Goal: Information Seeking & Learning: Learn about a topic

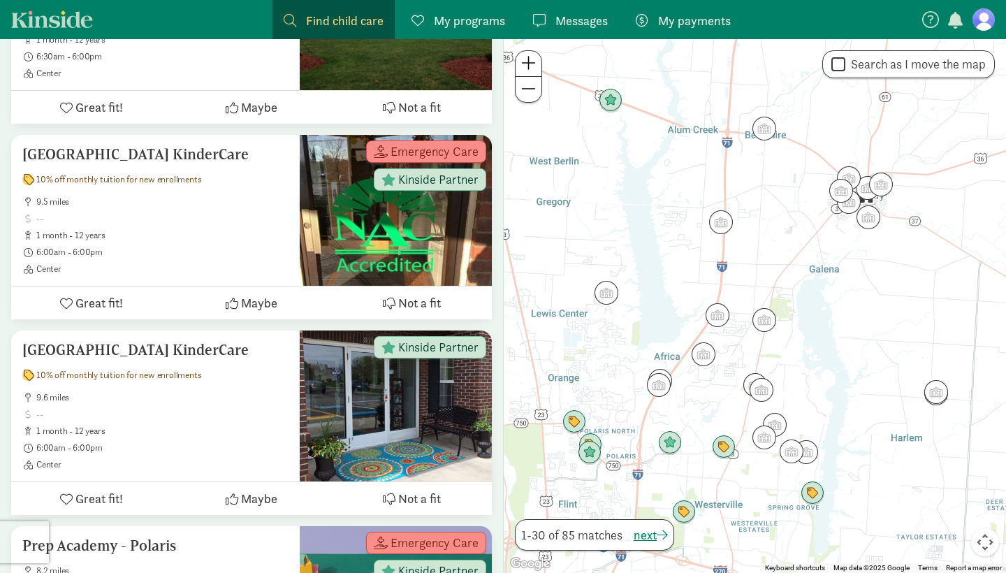
scroll to position [387, 0]
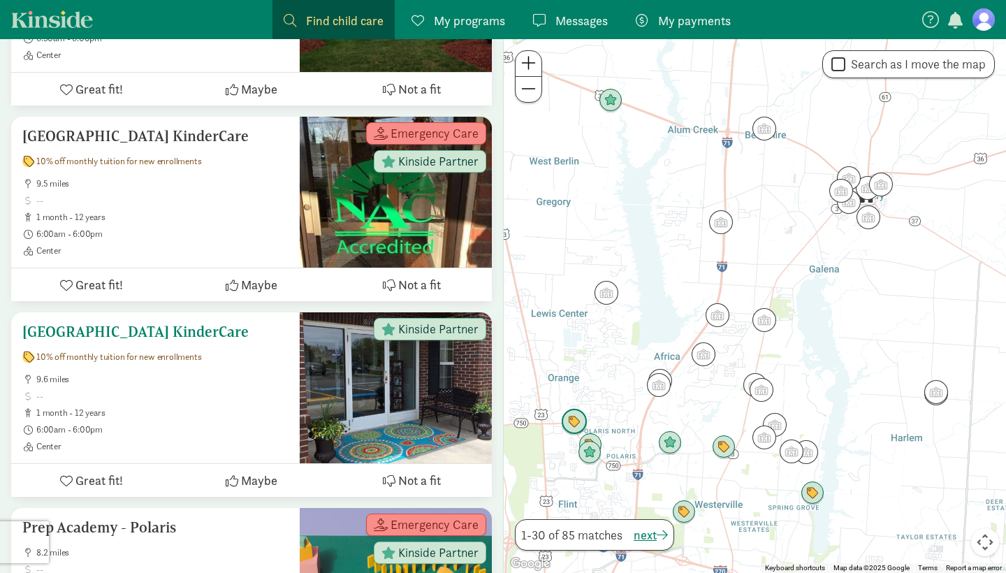
click at [128, 423] on ul "9.6 miles 1 month - 12 years 6:00am - 6:00pm Center" at bounding box center [155, 413] width 266 height 78
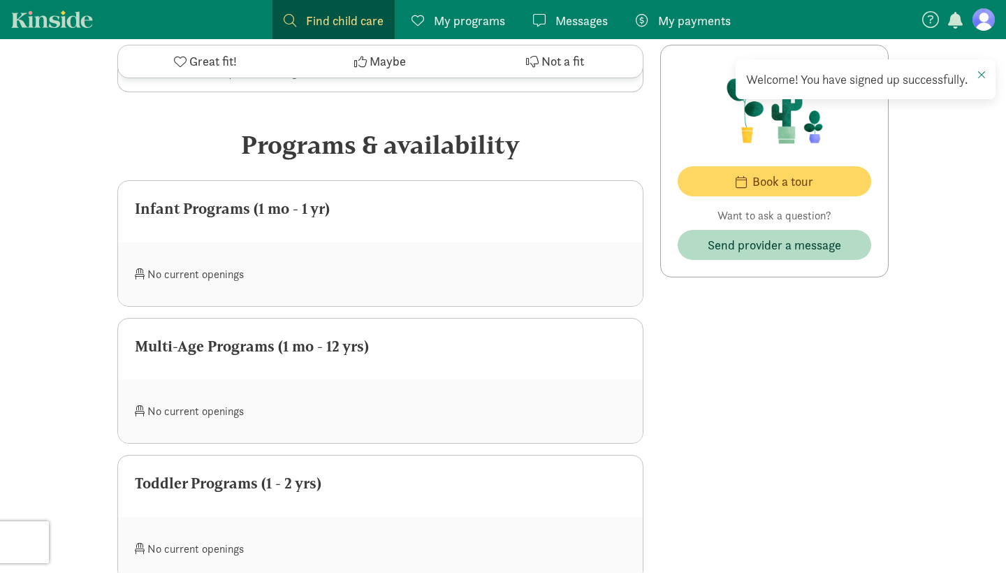
scroll to position [675, 0]
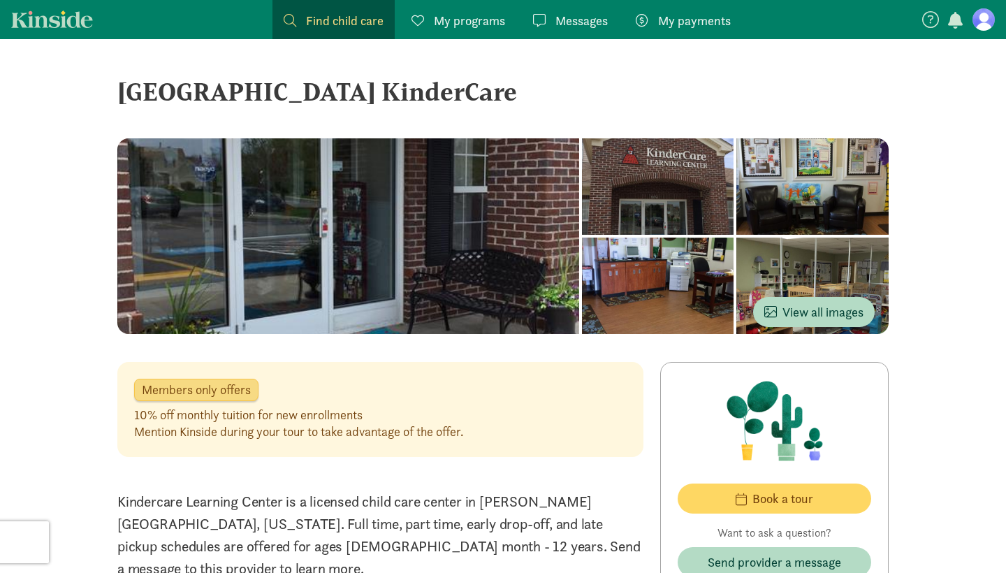
click at [73, 31] on nav "Find child care Find My programs Programs Messages Messages My payments Pay" at bounding box center [503, 19] width 1006 height 39
click at [479, 30] on link "My programs Programs" at bounding box center [458, 19] width 116 height 39
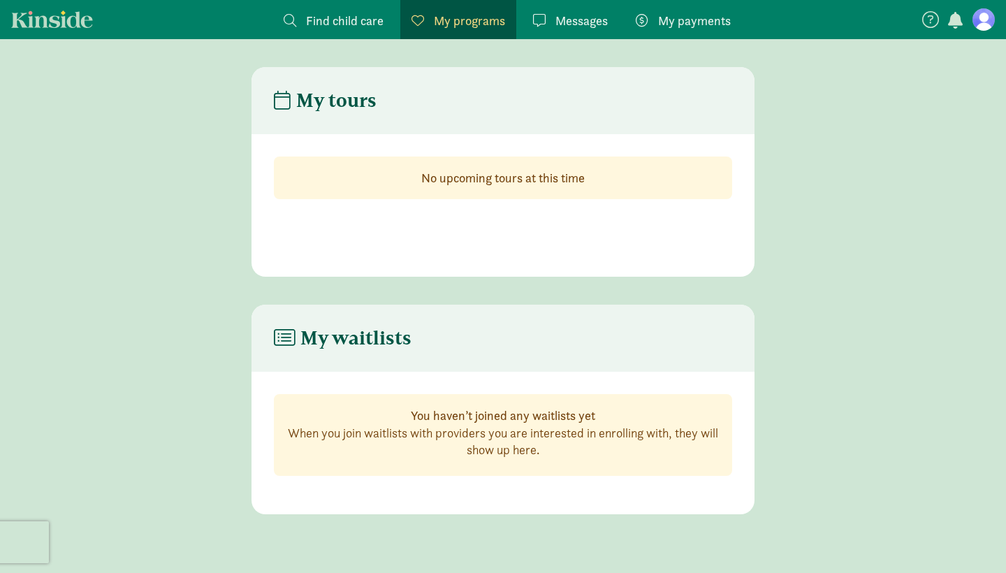
click at [85, 18] on link "Kinside" at bounding box center [52, 18] width 82 height 17
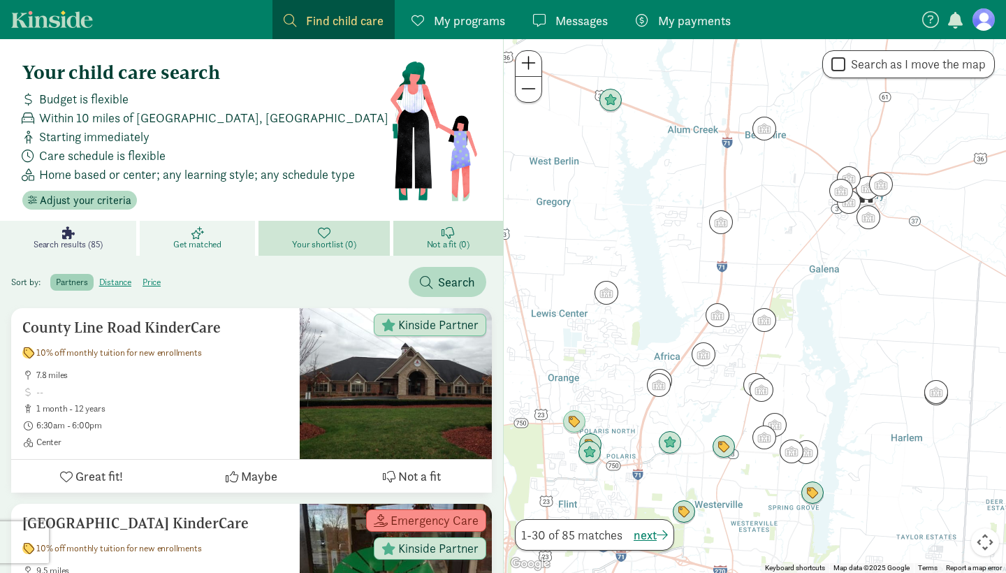
click at [192, 234] on icon at bounding box center [197, 232] width 13 height 13
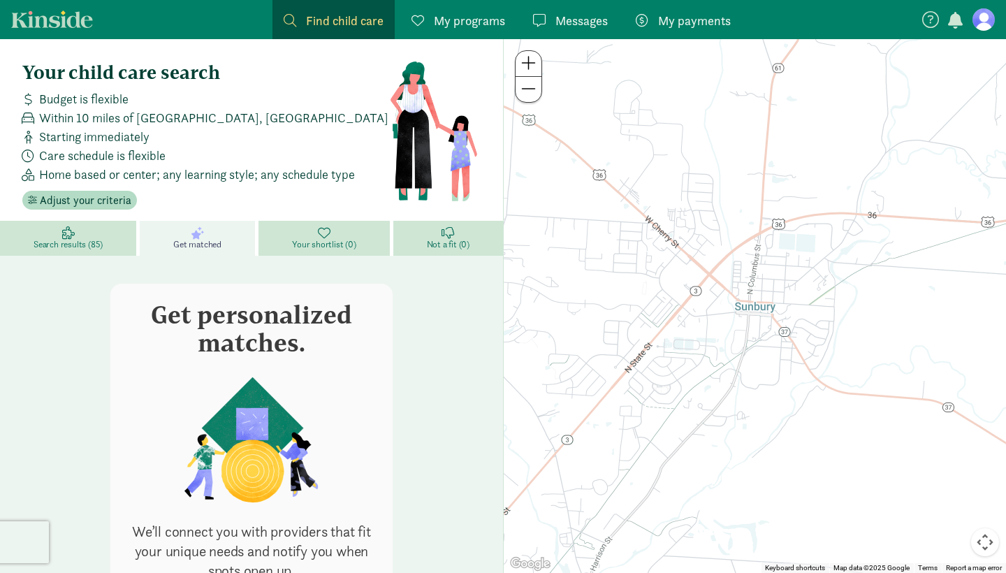
click at [444, 399] on div "Get personalized matches. We’ll connect you with providers that fit your unique…" at bounding box center [251, 490] width 480 height 413
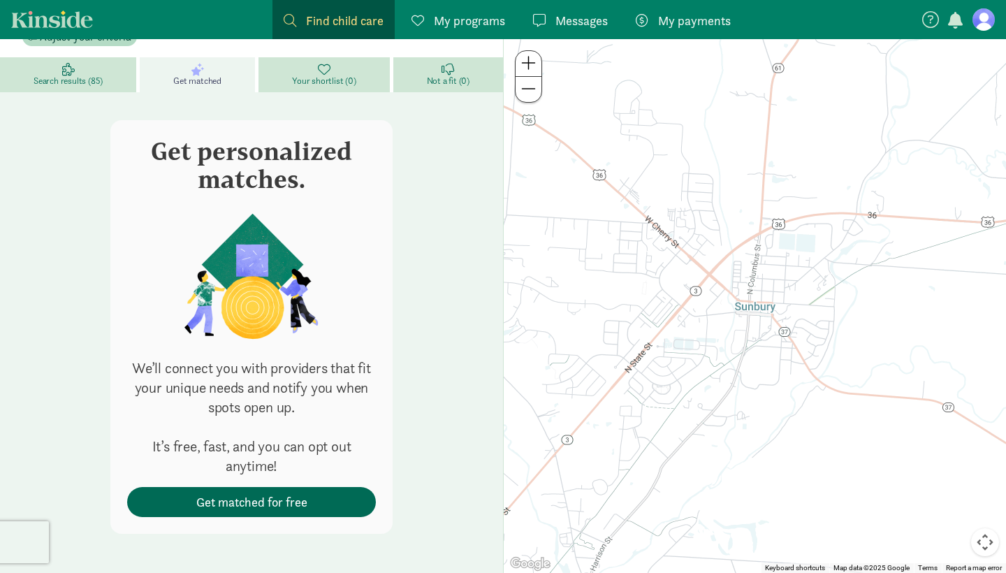
scroll to position [163, 0]
click at [205, 491] on button "Get matched for free" at bounding box center [251, 502] width 249 height 30
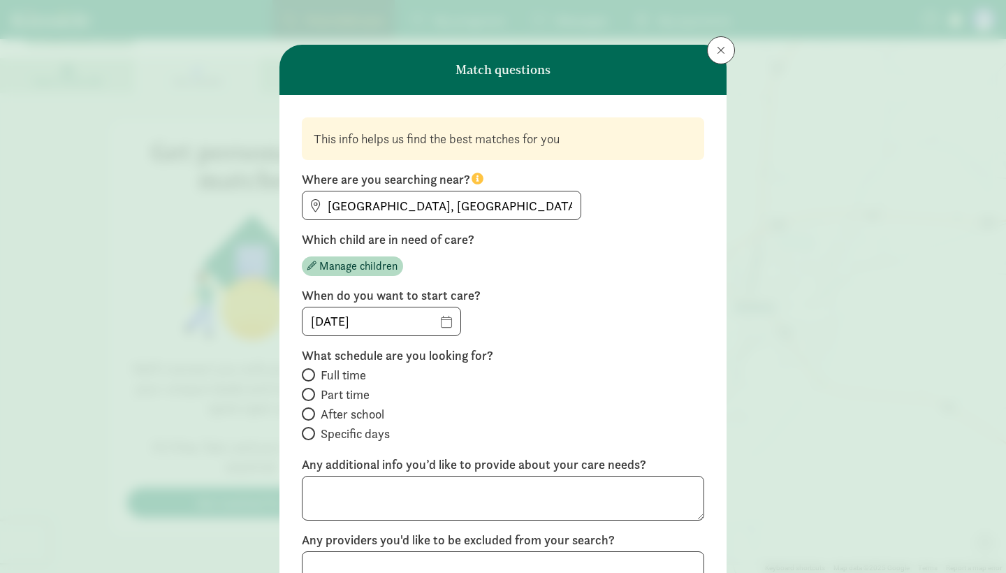
click at [311, 392] on span at bounding box center [308, 394] width 13 height 13
click at [311, 392] on input "Part time" at bounding box center [306, 394] width 9 height 9
radio input "true"
click at [312, 434] on span at bounding box center [308, 433] width 13 height 13
click at [311, 434] on input "Specific days" at bounding box center [306, 433] width 9 height 9
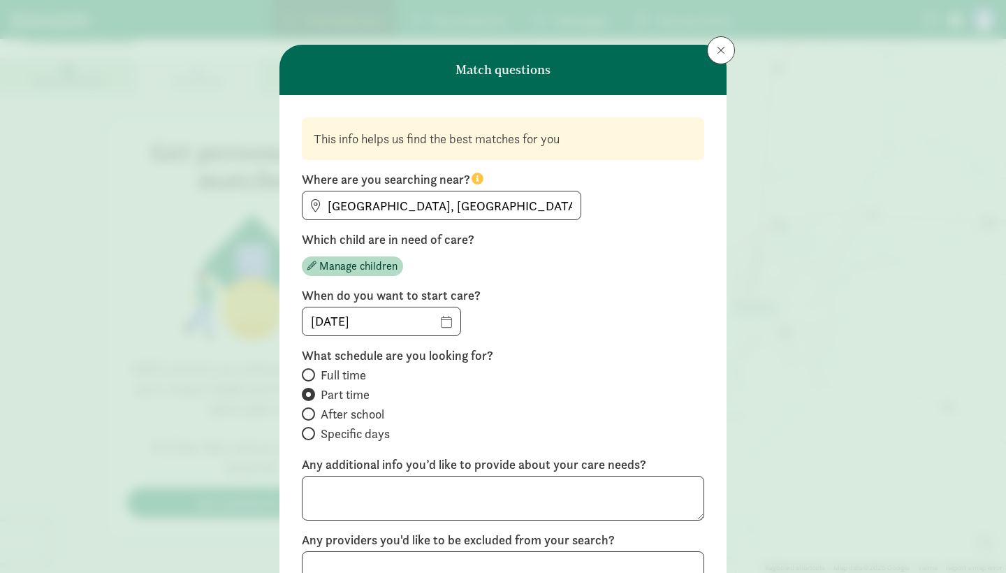
radio input "true"
radio input "false"
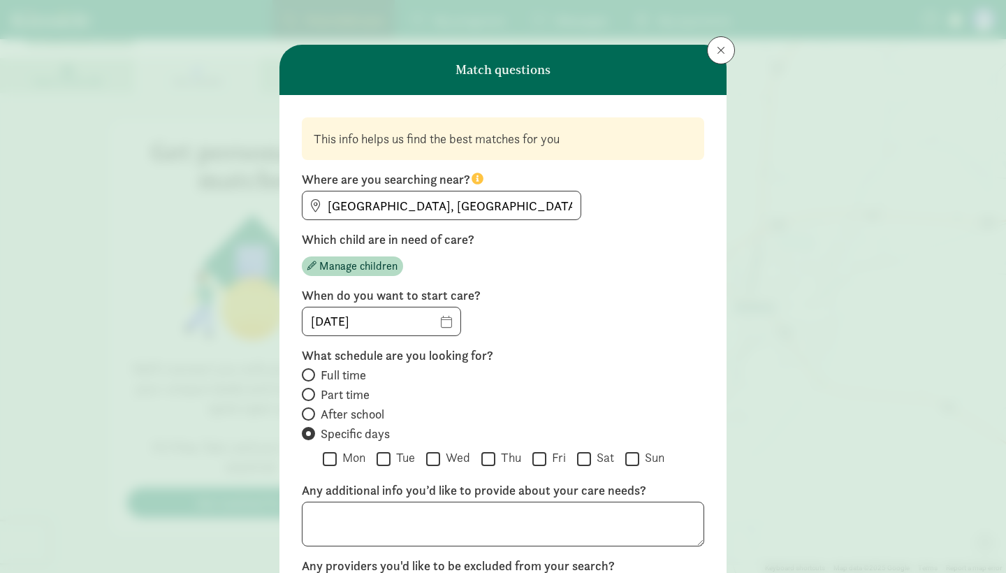
click at [491, 464] on input "Thu" at bounding box center [488, 458] width 14 height 19
checkbox input "true"
click at [551, 462] on label "Fri" at bounding box center [556, 457] width 20 height 17
click at [546, 462] on input "Fri" at bounding box center [539, 458] width 14 height 19
checkbox input "true"
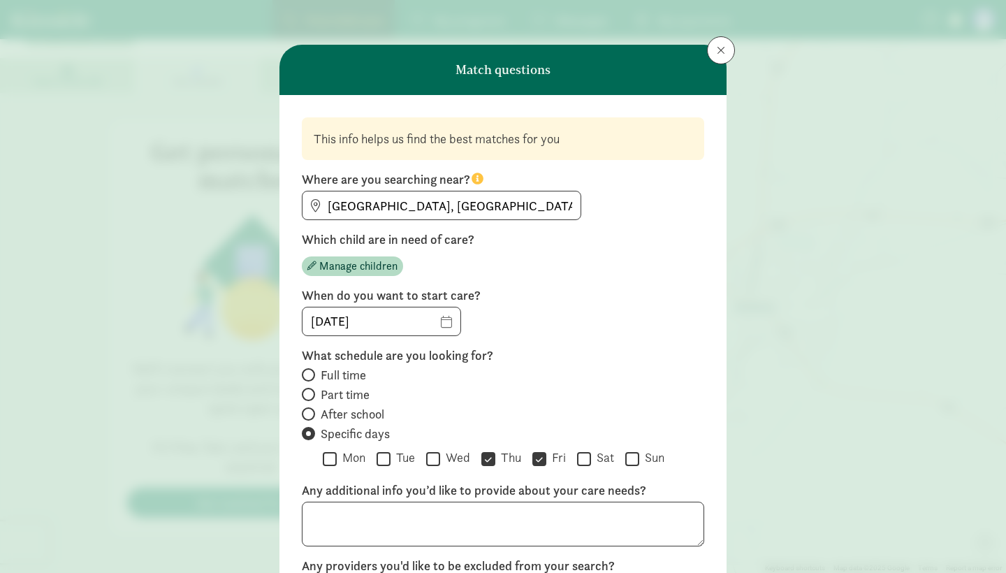
click at [699, 431] on label "Specific days" at bounding box center [503, 433] width 402 height 17
click at [311, 431] on input "Specific days" at bounding box center [306, 433] width 9 height 9
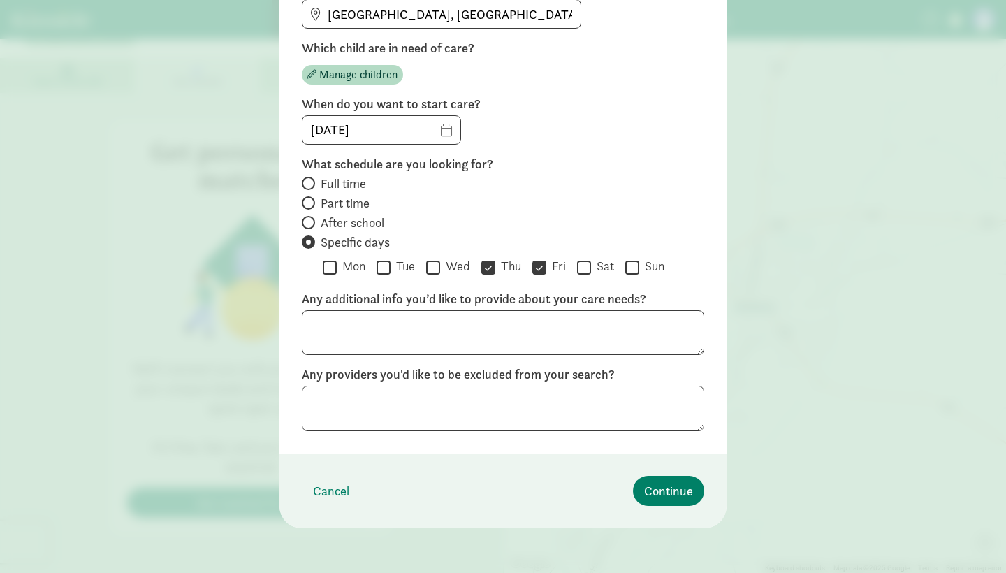
scroll to position [190, 0]
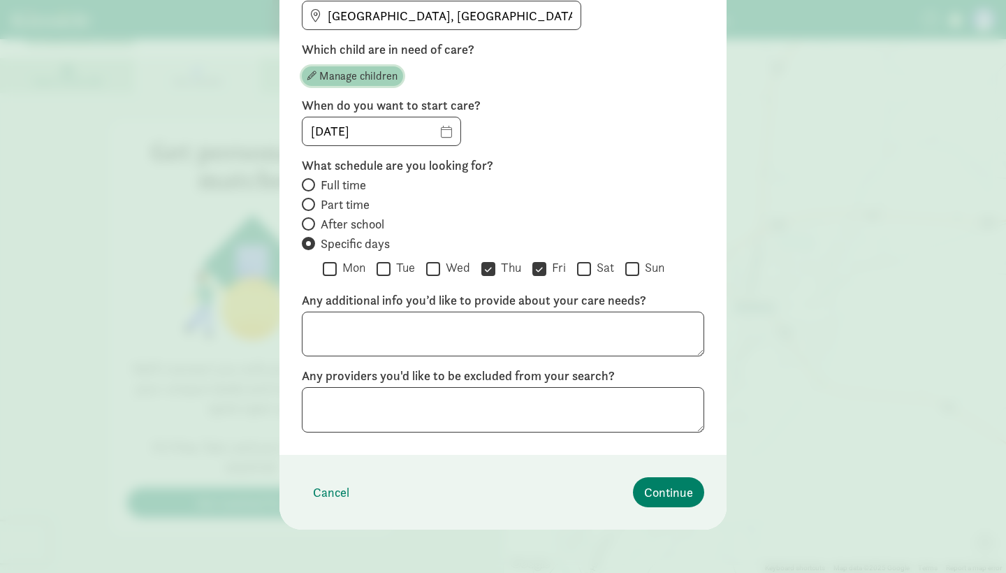
click at [380, 81] on span "Manage children" at bounding box center [358, 76] width 78 height 17
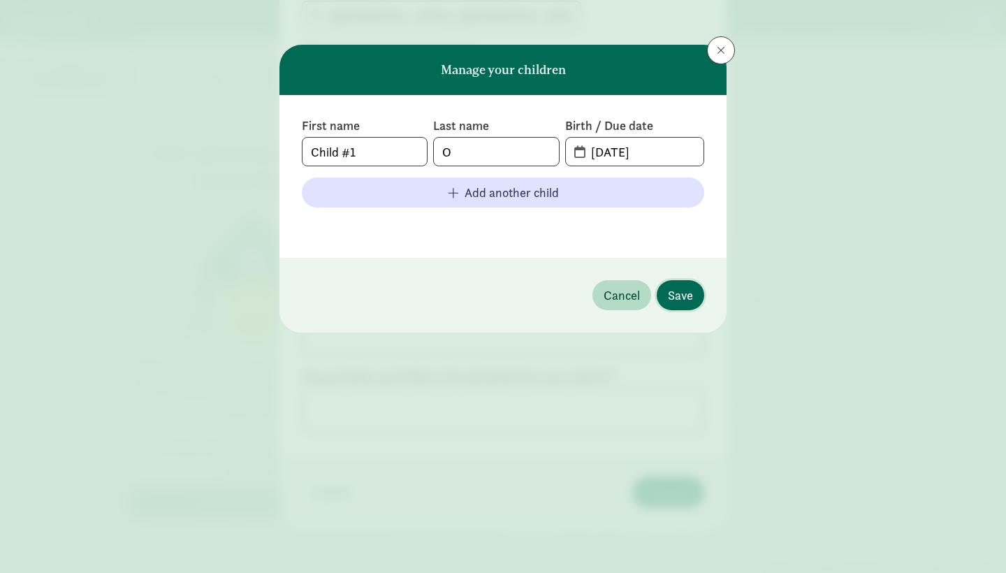
click at [687, 295] on span "Save" at bounding box center [680, 295] width 25 height 19
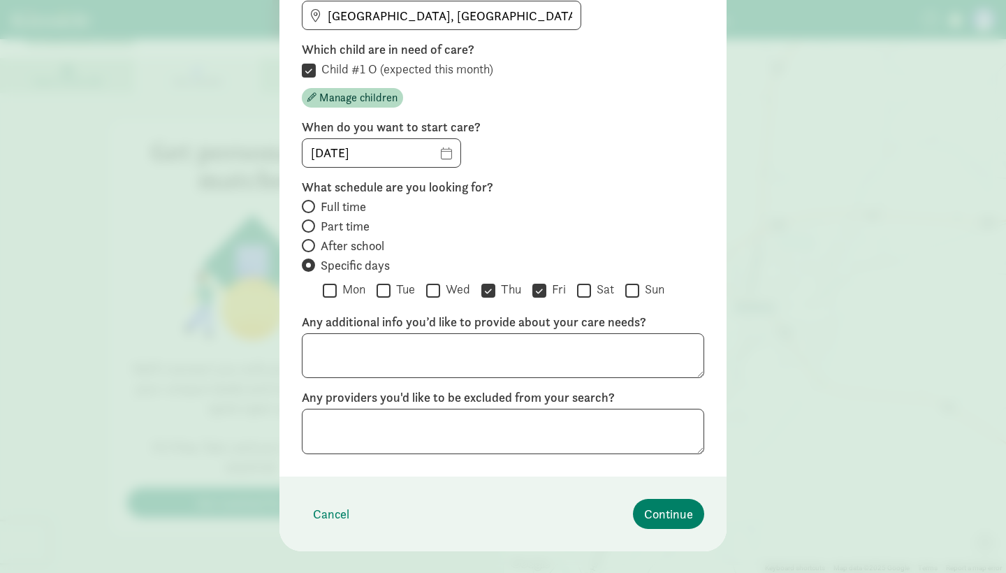
click at [634, 139] on div "08/25/2025" at bounding box center [503, 152] width 402 height 29
click at [692, 520] on span "Continue" at bounding box center [668, 513] width 49 height 19
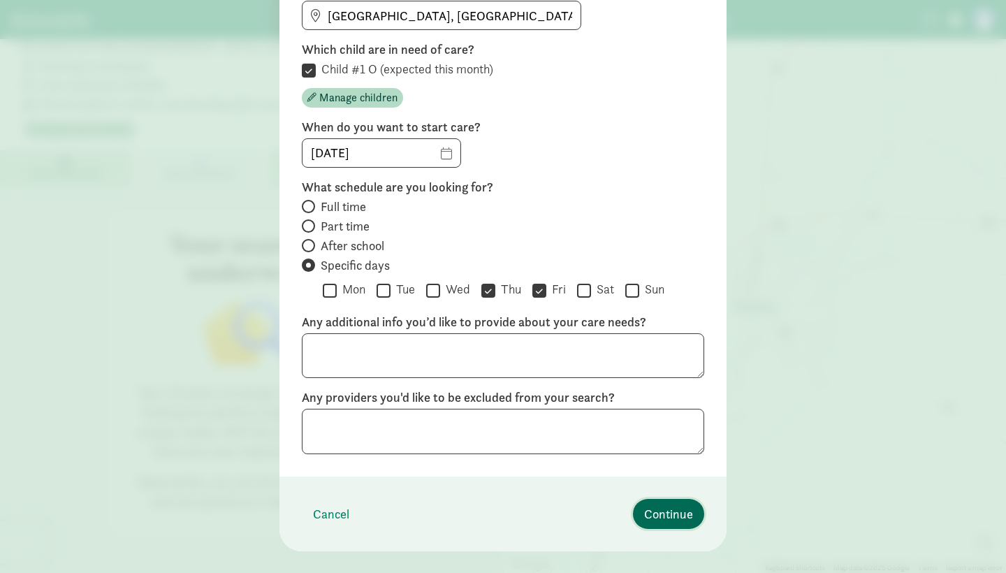
scroll to position [0, 0]
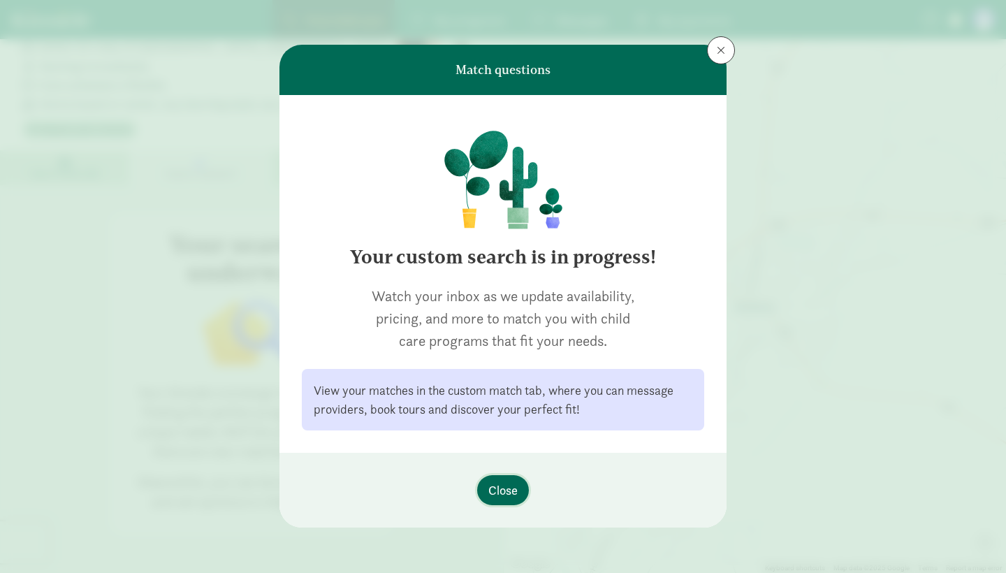
click at [504, 488] on span "Close" at bounding box center [502, 489] width 29 height 19
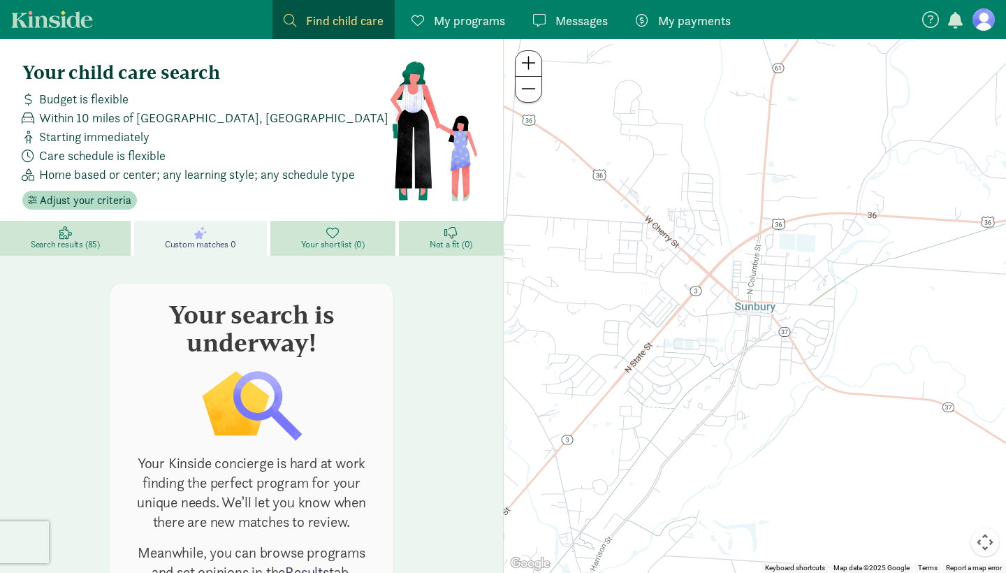
click at [427, 360] on div "Your search is underway! Your Kinside concierge is hard at work finding the per…" at bounding box center [251, 444] width 480 height 321
click at [90, 203] on span "Adjust your criteria" at bounding box center [85, 200] width 91 height 17
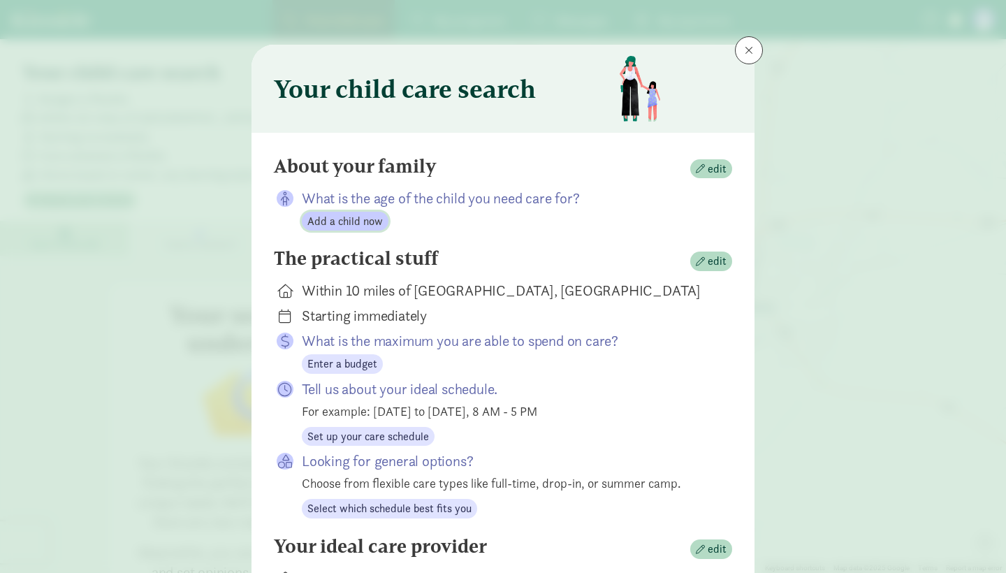
click at [362, 216] on span "Add a child now" at bounding box center [344, 221] width 75 height 17
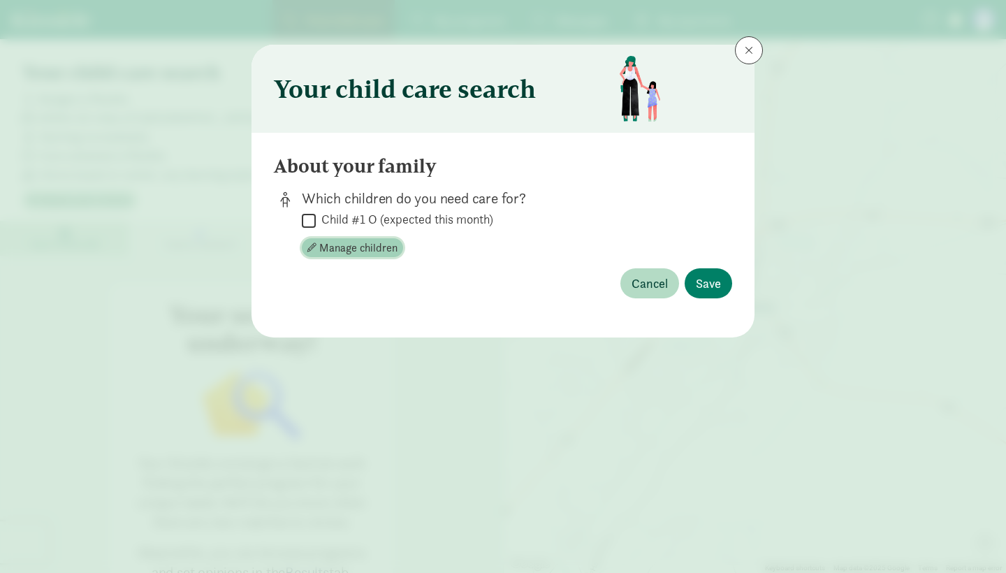
click at [337, 245] on span "Manage children" at bounding box center [358, 248] width 78 height 17
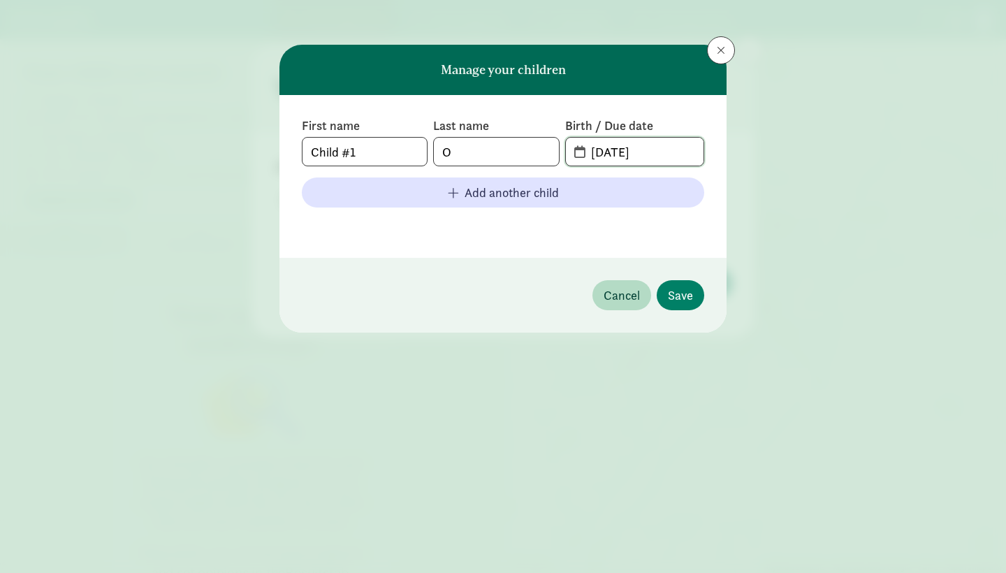
click at [661, 155] on input "08-25-2025" at bounding box center [642, 152] width 121 height 28
type input "0"
type input "10-22-25"
click at [666, 298] on button "Save" at bounding box center [679, 295] width 47 height 30
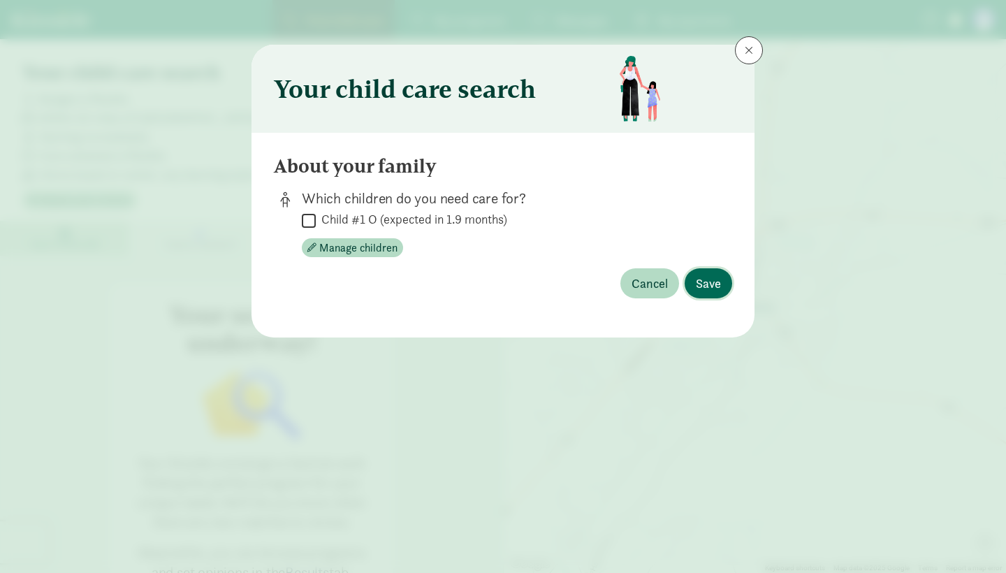
click at [711, 283] on span "Save" at bounding box center [708, 283] width 25 height 19
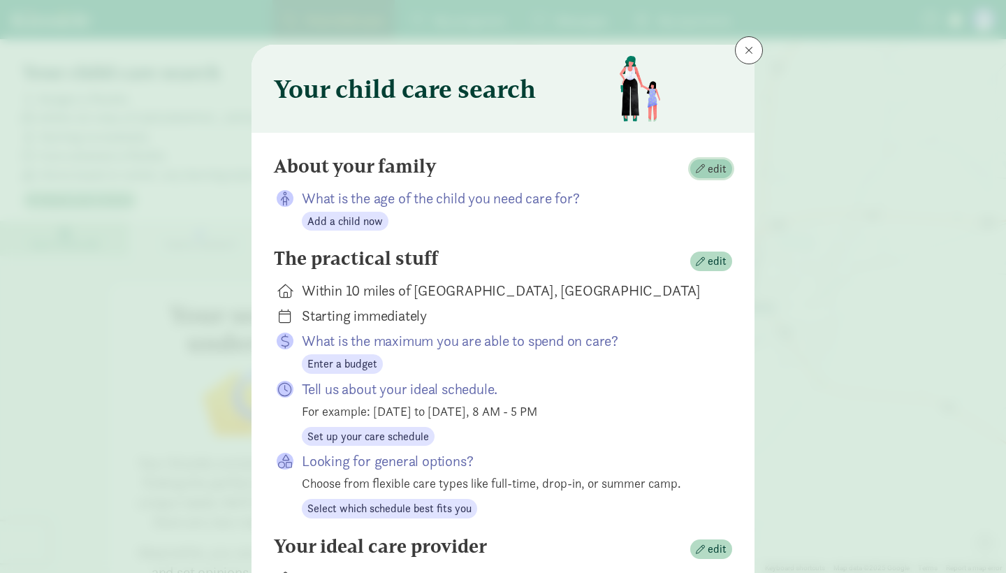
click at [705, 174] on span "edit" at bounding box center [711, 169] width 31 height 17
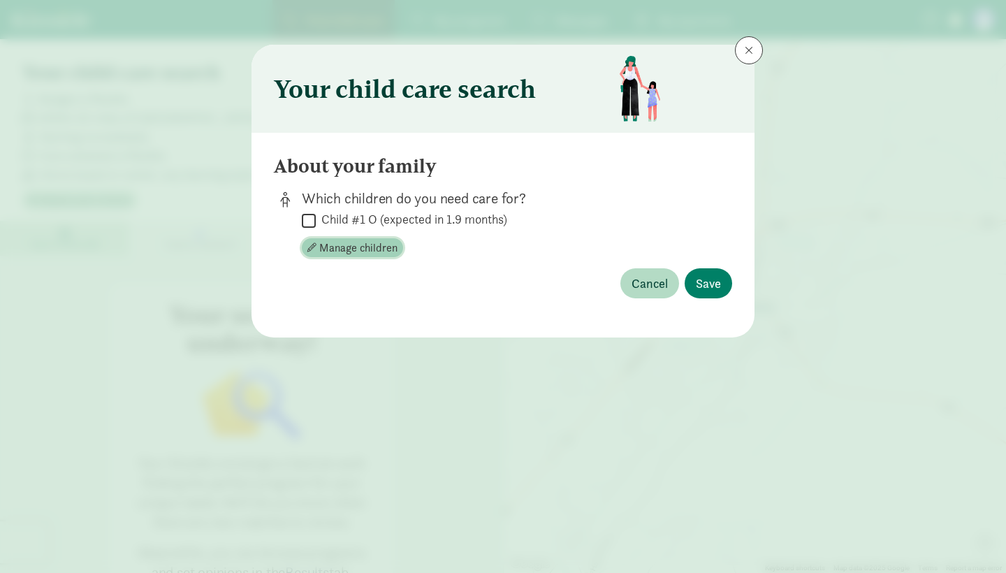
click at [376, 247] on span "Manage children" at bounding box center [358, 248] width 78 height 17
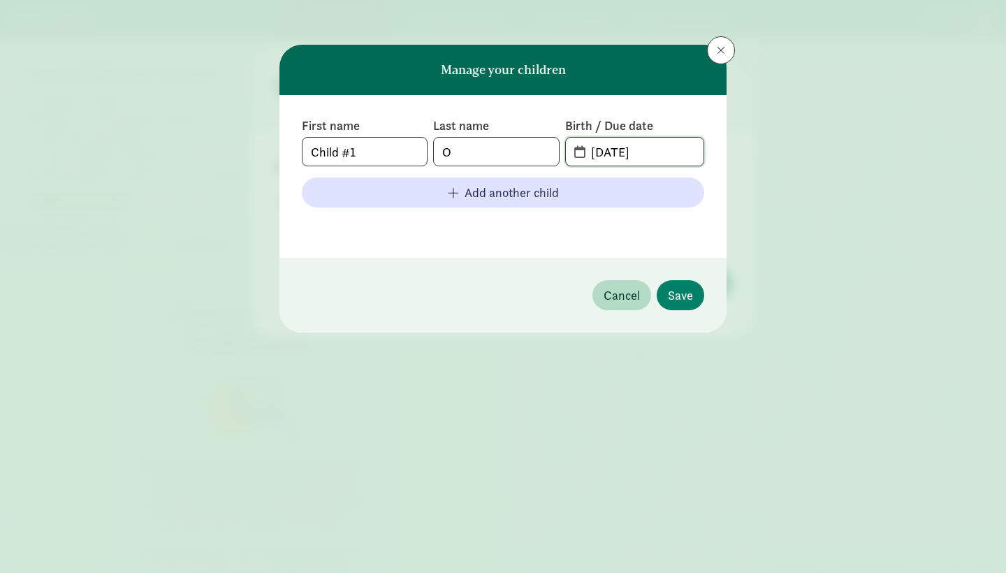
click at [659, 154] on input "10-22-2025" at bounding box center [642, 152] width 121 height 28
type input "10-22-2024"
click at [391, 156] on input "Child #1" at bounding box center [364, 152] width 124 height 28
type input "C"
type input "Nora"
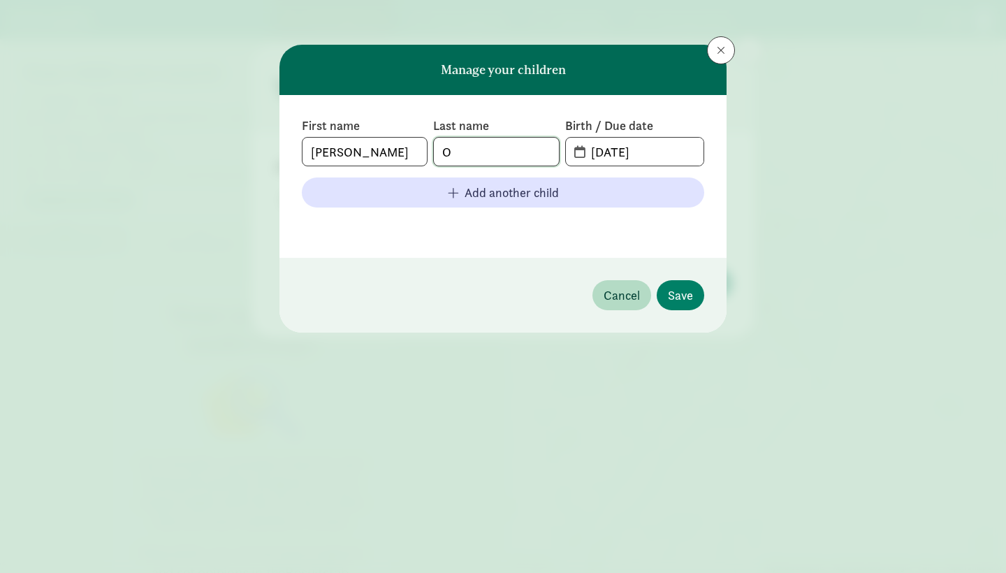
click at [470, 142] on input "O" at bounding box center [496, 152] width 124 height 28
type input "Stamm"
click at [687, 298] on span "Save" at bounding box center [680, 295] width 25 height 19
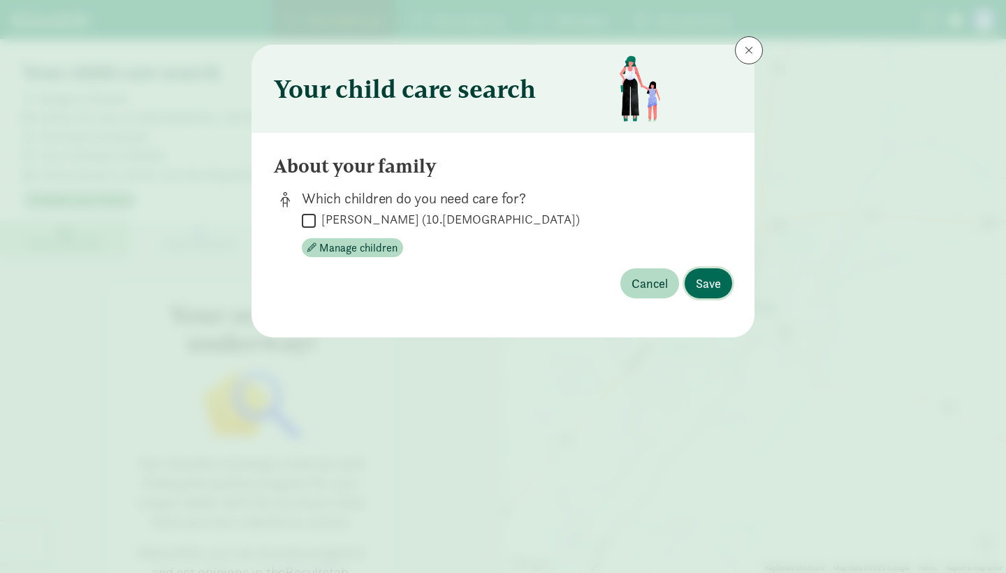
click at [712, 288] on span "Save" at bounding box center [708, 283] width 25 height 19
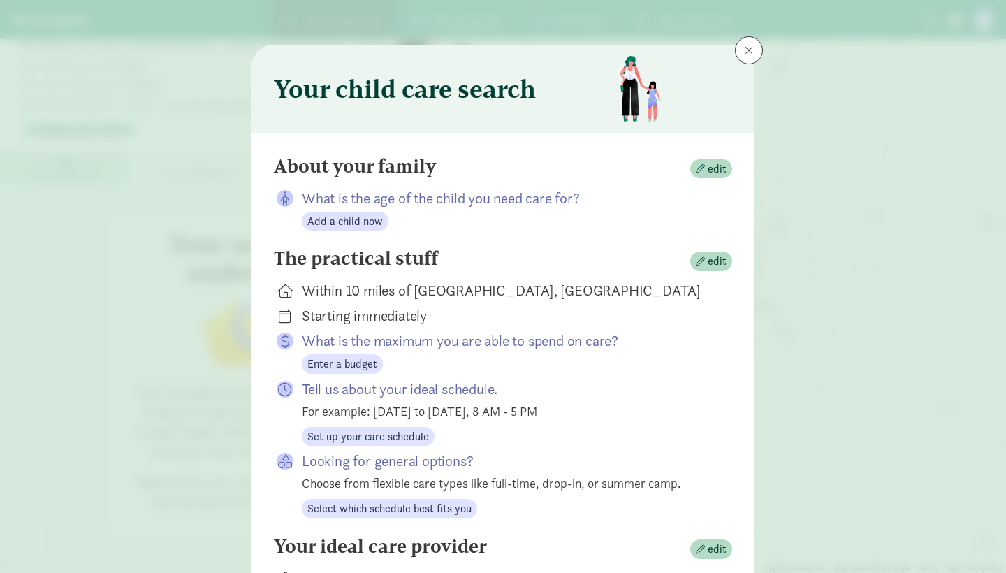
scroll to position [71, 0]
click at [399, 440] on span "Set up your care schedule" at bounding box center [368, 436] width 122 height 17
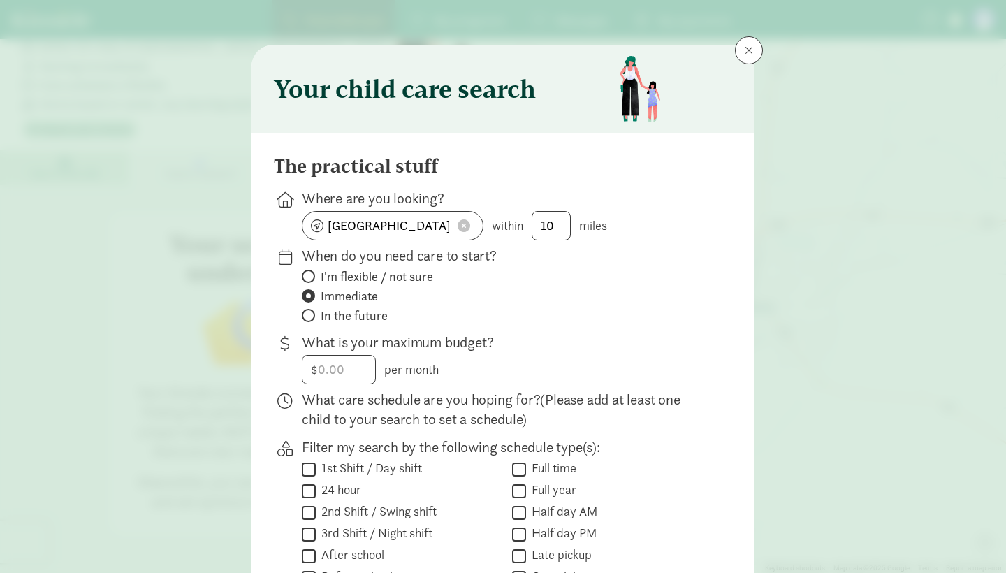
click at [649, 326] on div "When do you need care to start? I'm flexible / not sure Immediate In the future" at bounding box center [506, 286] width 408 height 81
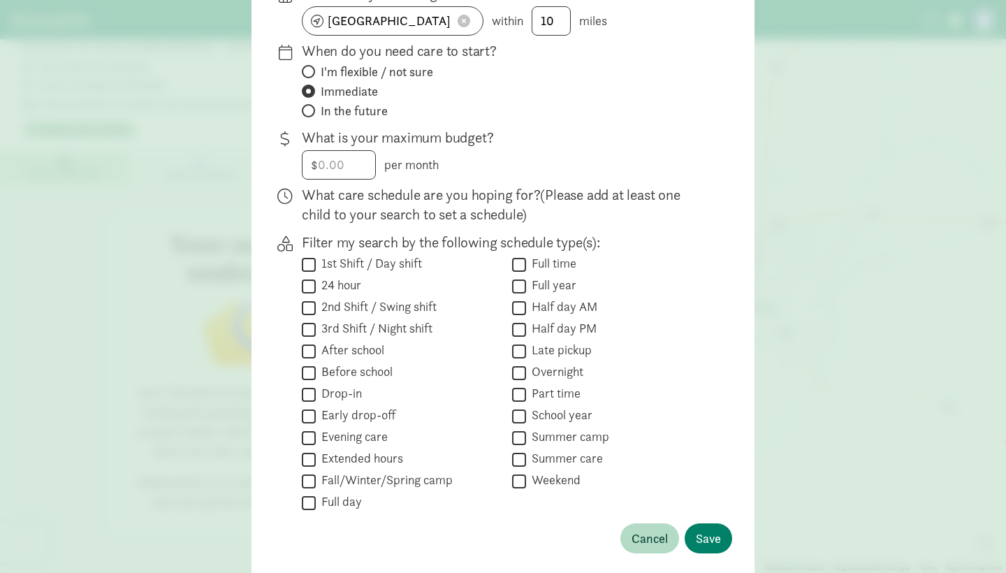
scroll to position [216, 0]
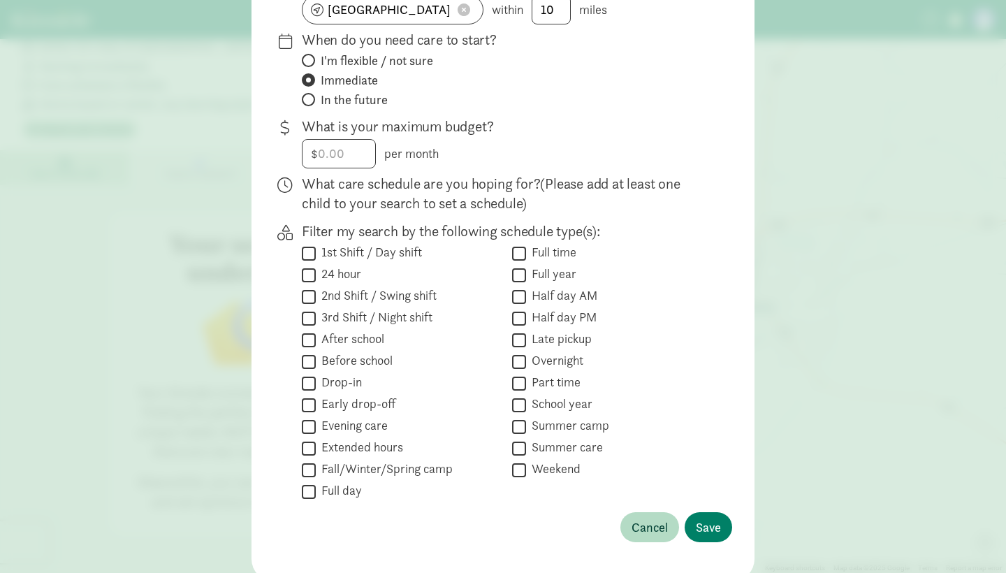
click at [314, 96] on label "In the future" at bounding box center [506, 99] width 408 height 17
click at [311, 96] on input "In the future" at bounding box center [306, 99] width 9 height 9
radio input "true"
radio input "false"
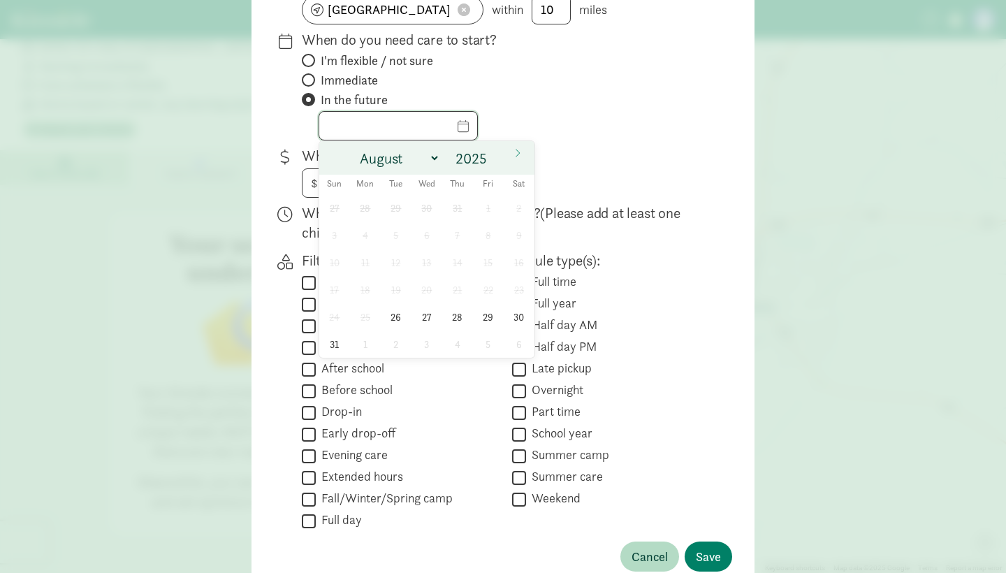
click at [402, 112] on input "text" at bounding box center [398, 126] width 158 height 28
click at [453, 314] on span "28" at bounding box center [456, 316] width 27 height 27
type input "08/28/2025"
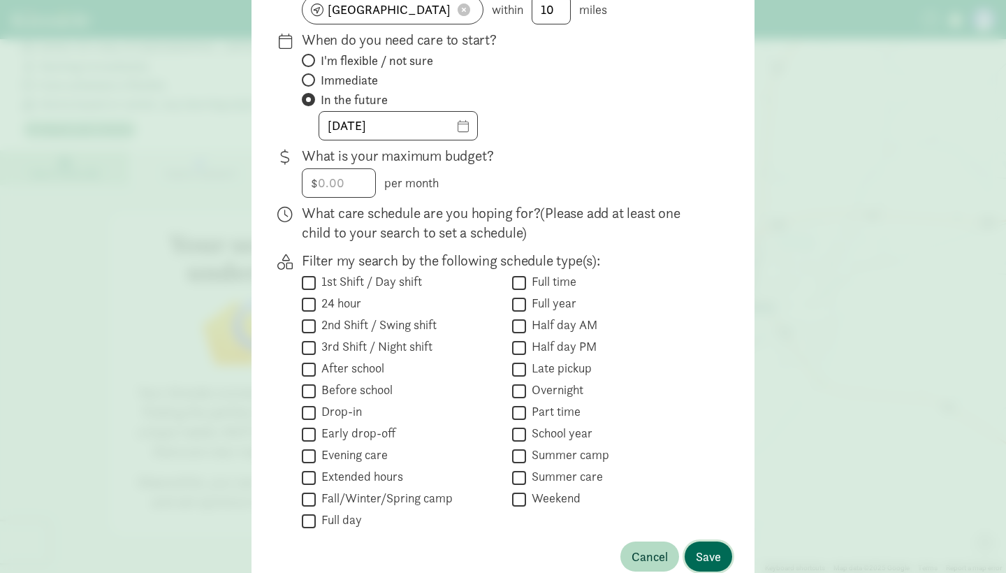
click at [710, 568] on button "Save" at bounding box center [707, 556] width 47 height 30
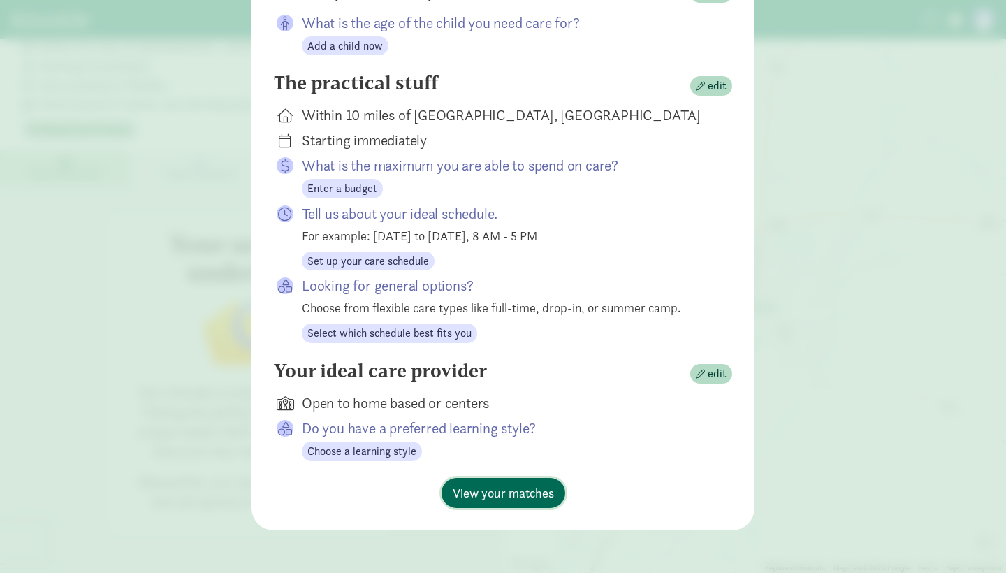
click at [534, 499] on span "View your matches" at bounding box center [503, 492] width 101 height 19
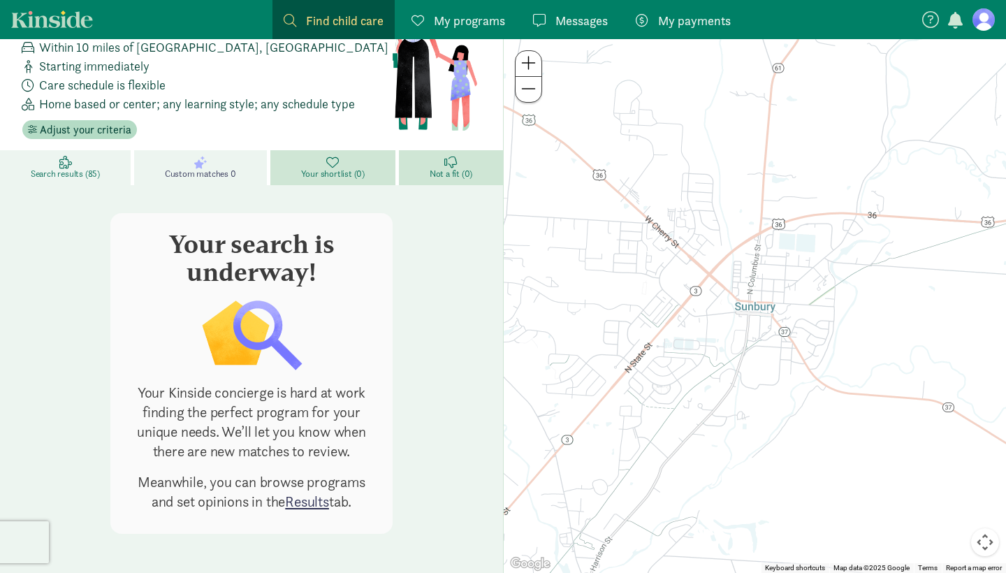
click at [87, 176] on span "Search results (85)" at bounding box center [65, 173] width 69 height 11
